Goal: Find contact information: Find contact information

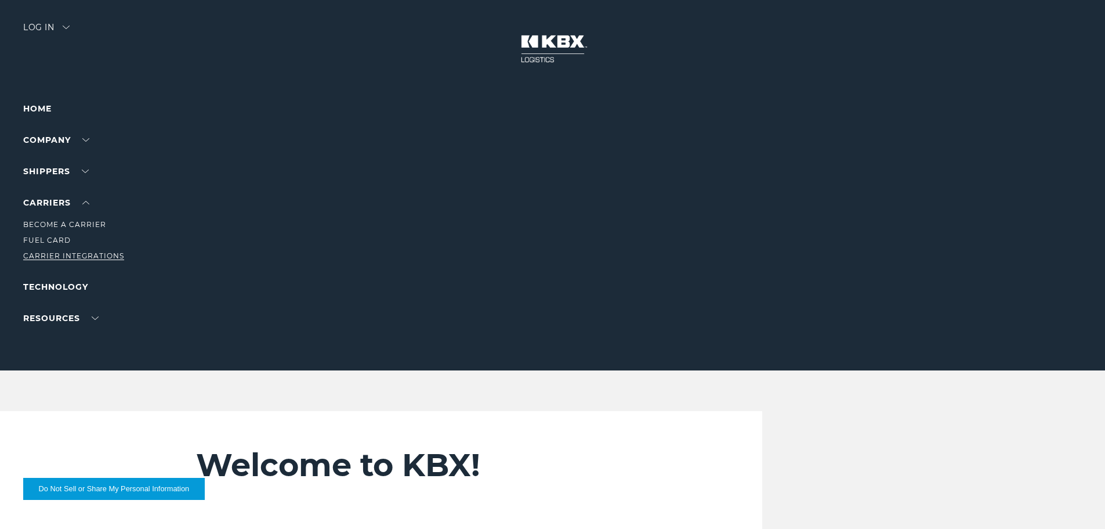
click at [59, 255] on link "Carrier Integrations" at bounding box center [73, 255] width 101 height 9
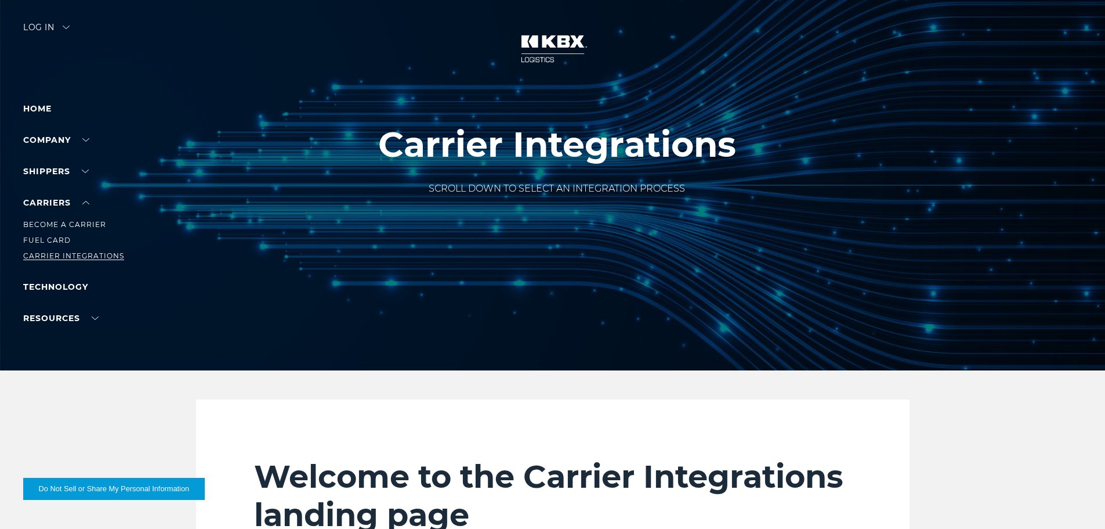
click at [96, 255] on link "Carrier Integrations" at bounding box center [73, 255] width 101 height 9
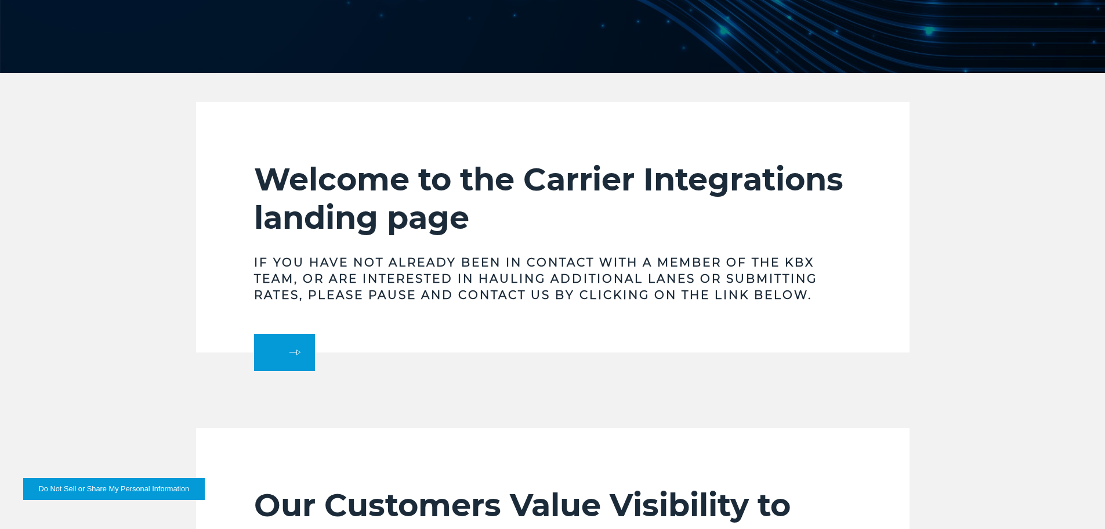
scroll to position [406, 0]
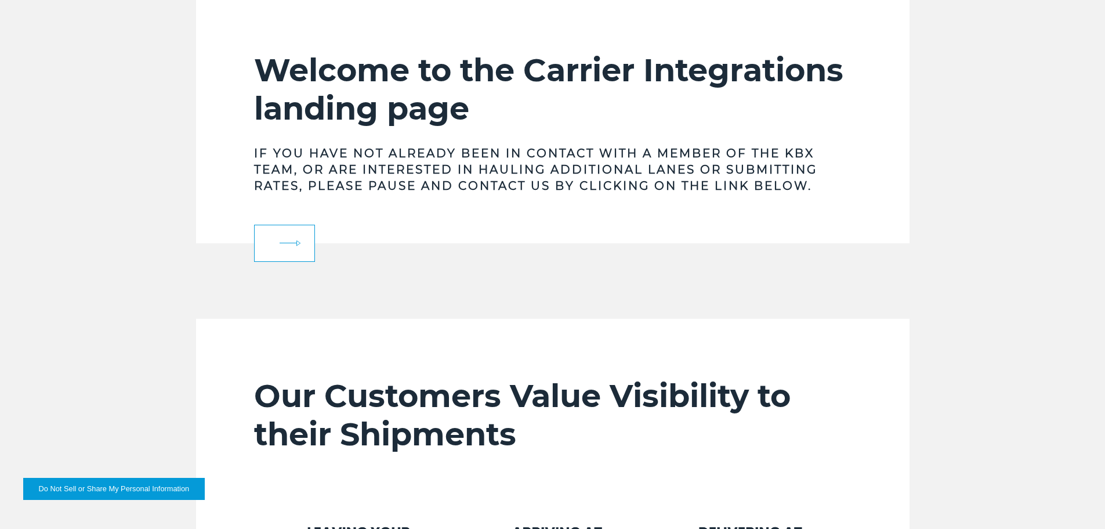
click at [287, 234] on link at bounding box center [284, 243] width 61 height 37
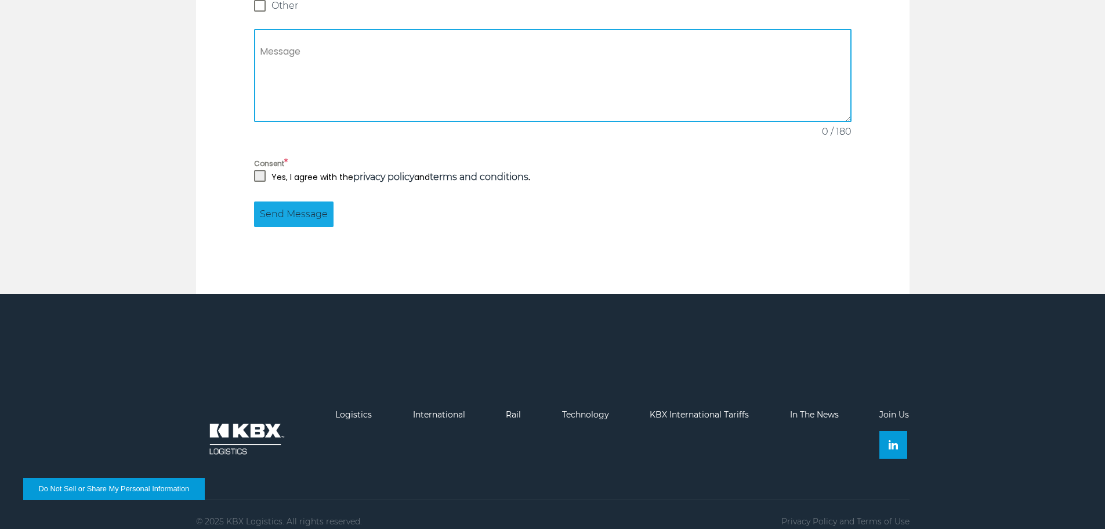
scroll to position [1112, 0]
